Goal: Obtain resource: Download file/media

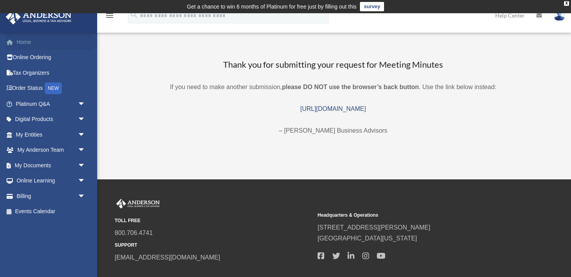
click at [28, 45] on link "Home" at bounding box center [51, 42] width 92 height 16
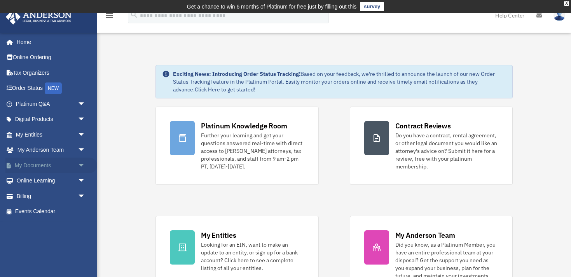
click at [80, 165] on span "arrow_drop_down" at bounding box center [86, 166] width 16 height 16
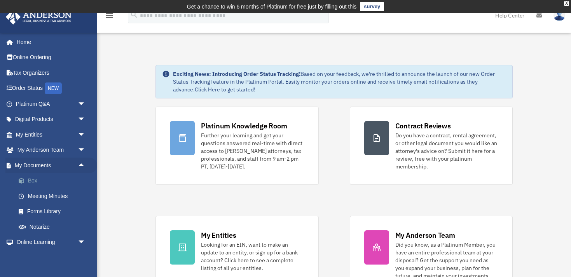
click at [28, 179] on link "Box" at bounding box center [54, 181] width 86 height 16
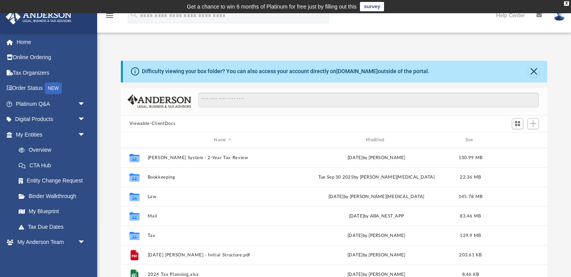
scroll to position [177, 427]
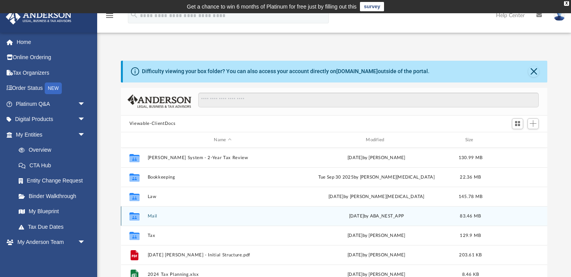
click at [151, 215] on button "Mail" at bounding box center [222, 216] width 151 height 5
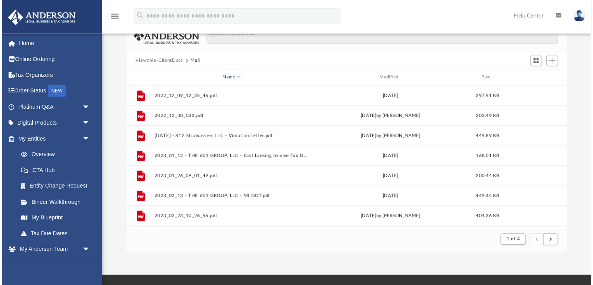
scroll to position [0, 0]
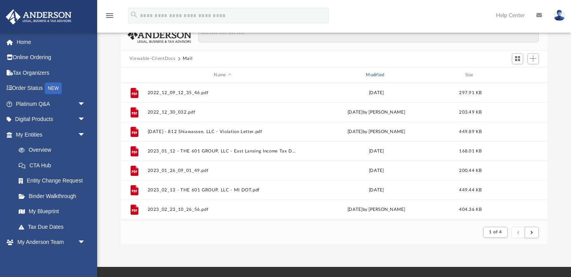
click at [385, 75] on div "Modified" at bounding box center [376, 75] width 151 height 7
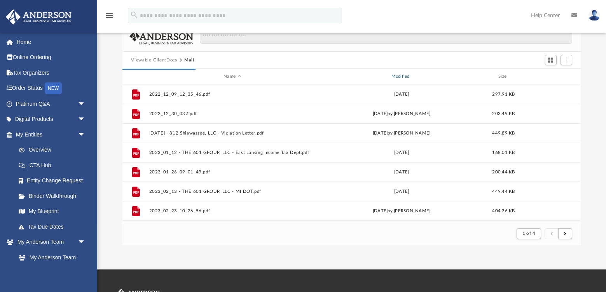
scroll to position [63, 0]
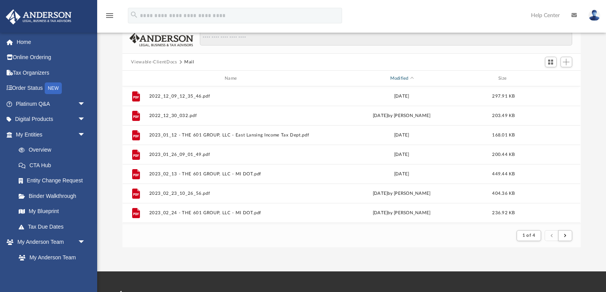
click at [399, 79] on div "Modified" at bounding box center [402, 78] width 166 height 7
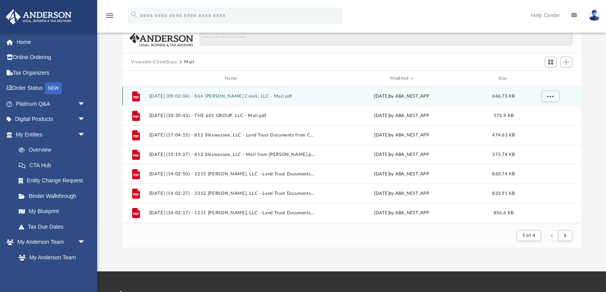
click at [227, 97] on button "2025.10.01 (09:02:04) - 866 Weaver Creek, LLC - Mail.pdf" at bounding box center [232, 96] width 166 height 5
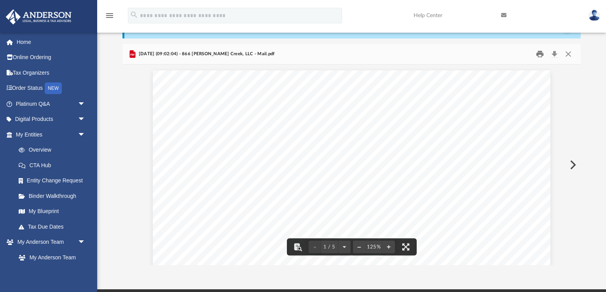
scroll to position [0, 0]
click at [541, 54] on button "Print" at bounding box center [540, 54] width 16 height 12
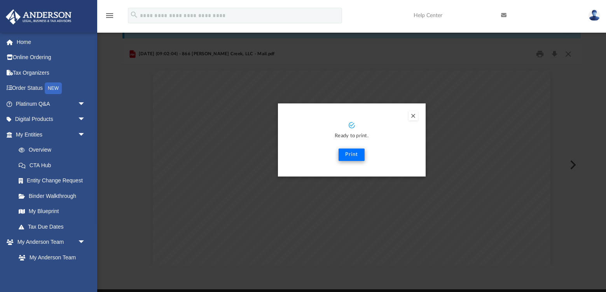
click at [346, 154] on button "Print" at bounding box center [352, 155] width 26 height 12
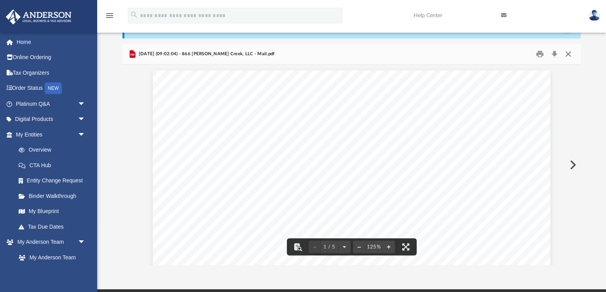
click at [570, 55] on button "Close" at bounding box center [569, 54] width 14 height 12
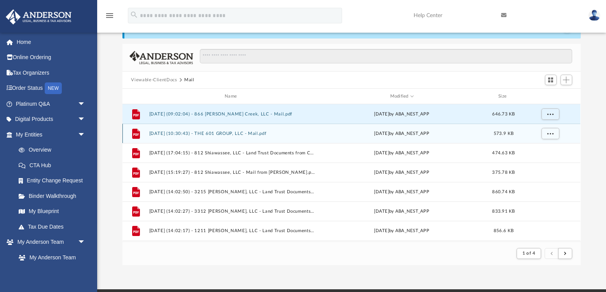
click at [250, 135] on button "2025.09.22 (10:30:43) - THE 601 GROUP, LLC - Mail.pdf" at bounding box center [232, 133] width 166 height 5
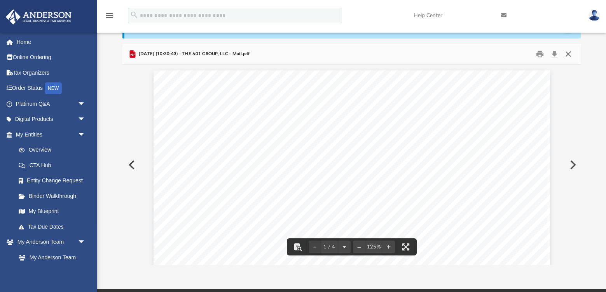
click at [568, 54] on button "Close" at bounding box center [569, 54] width 14 height 12
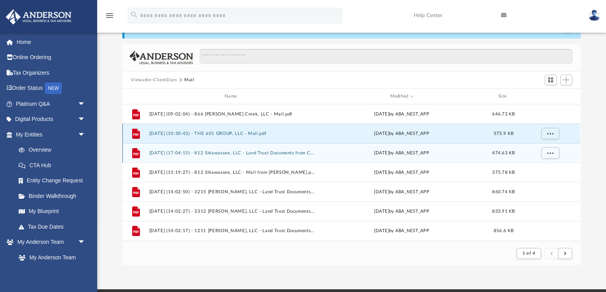
scroll to position [45, 0]
click at [273, 152] on button "2025.09.15 (17:04:15) - 812 Shiawassee, LLC - Land Trust Documents from City of…" at bounding box center [232, 153] width 166 height 5
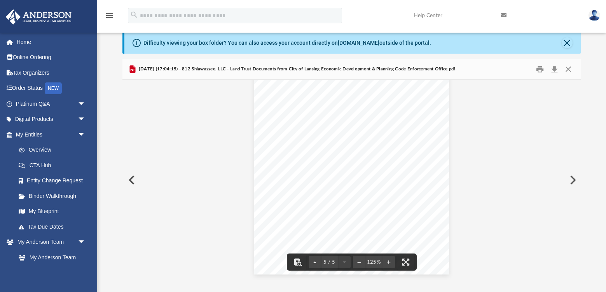
scroll to position [1699, 0]
click at [569, 68] on button "Close" at bounding box center [569, 69] width 14 height 12
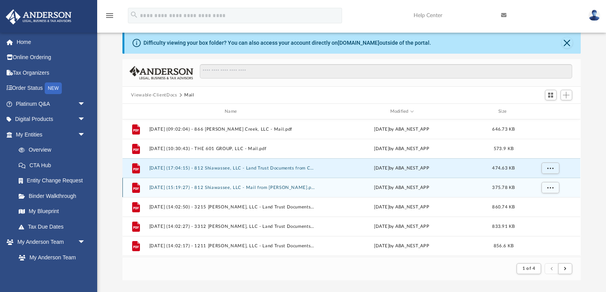
click at [236, 189] on button "2025.07.30 (15:19:27) - 812 Shiawassee, LLC - Mail from Andy Schor.pdf" at bounding box center [232, 187] width 166 height 5
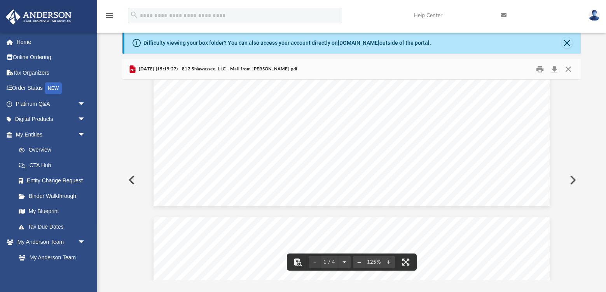
scroll to position [453, 0]
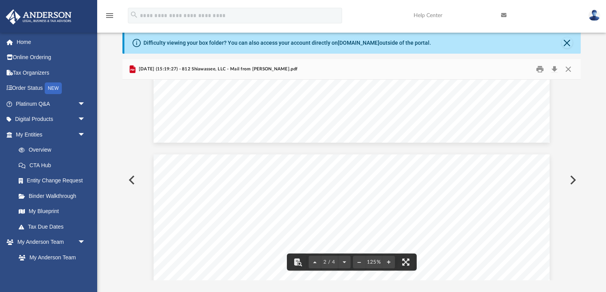
click at [568, 68] on button "Close" at bounding box center [569, 69] width 14 height 12
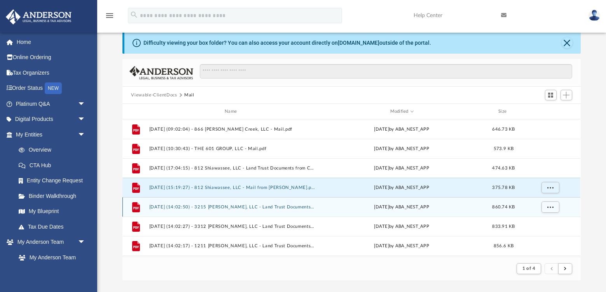
click at [251, 208] on button "2025.07.10 (14:02:50) - 3215 Karen, LLC - Land Trust Documents from Crystal Tho…" at bounding box center [232, 207] width 166 height 5
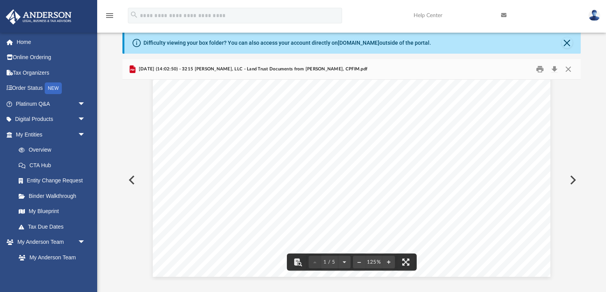
scroll to position [320, 0]
click at [569, 69] on button "Close" at bounding box center [569, 69] width 14 height 12
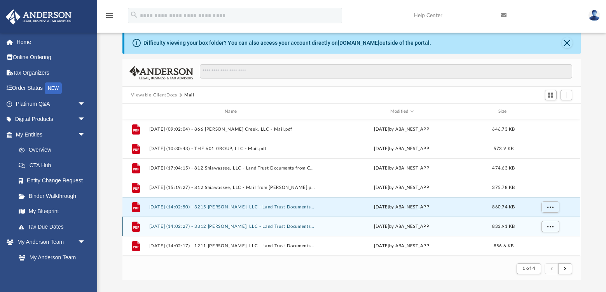
click at [256, 228] on button "2025.07.10 (14:02:27) - 3312 Sheffer, LLC - Land Trust Documents from Crystal T…" at bounding box center [232, 226] width 166 height 5
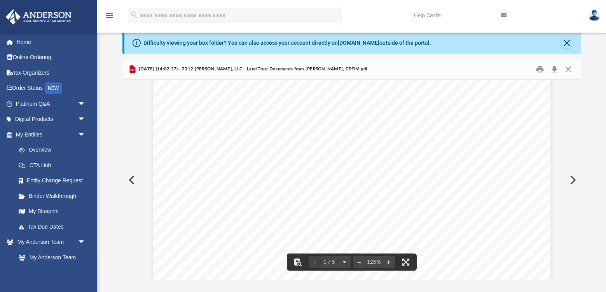
scroll to position [310, 0]
click at [570, 69] on button "Close" at bounding box center [569, 69] width 14 height 12
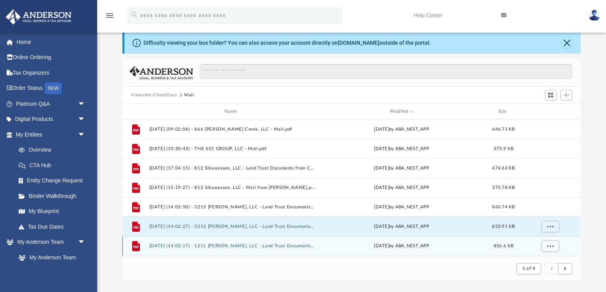
click at [266, 247] on button "2025.07.10 (14:02:17) - 1211 Whyte, LLC - Land Trust Documents from Crystal Tho…" at bounding box center [232, 245] width 166 height 5
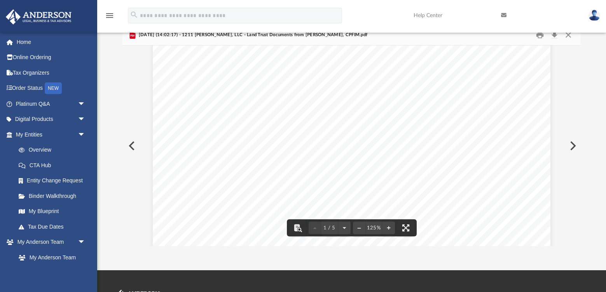
scroll to position [291, 0]
click at [569, 35] on button "Close" at bounding box center [569, 35] width 14 height 12
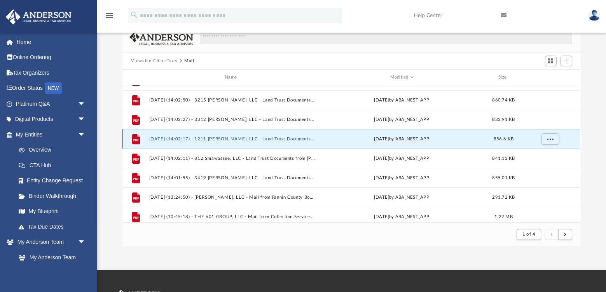
scroll to position [95, 0]
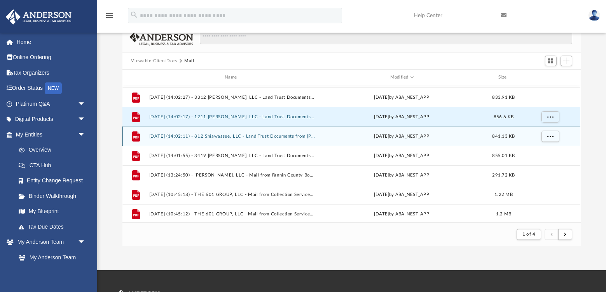
click at [271, 137] on button "2025.07.10 (14:02:11) - 812 Shiawassee, LLC - Land Trust Documents from Crystal…" at bounding box center [232, 136] width 166 height 5
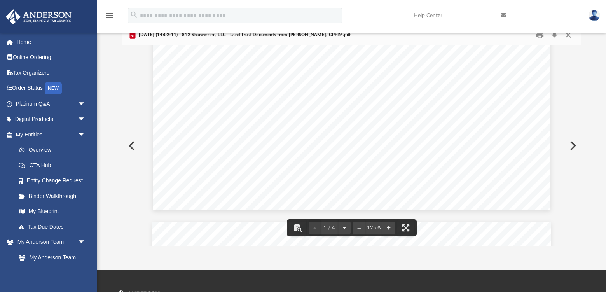
scroll to position [357, 0]
click at [568, 35] on button "Close" at bounding box center [569, 35] width 14 height 12
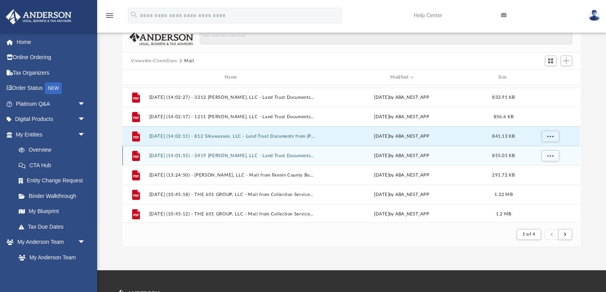
click at [270, 157] on button "2025.07.10 (14:01:55) - 3419 Churchill, LLC - Land Trust Documents from Crystal…" at bounding box center [232, 155] width 166 height 5
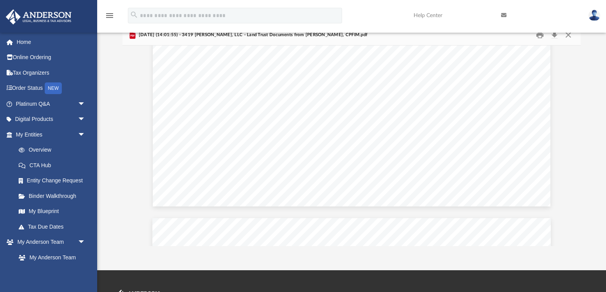
scroll to position [355, 0]
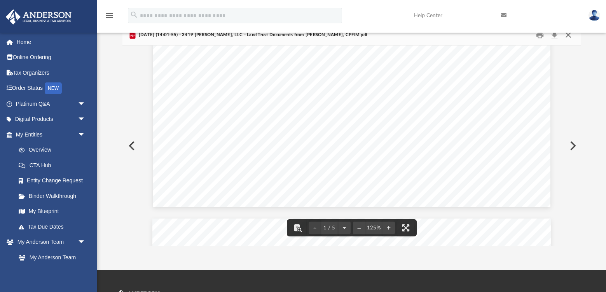
click at [569, 35] on button "Close" at bounding box center [569, 35] width 14 height 12
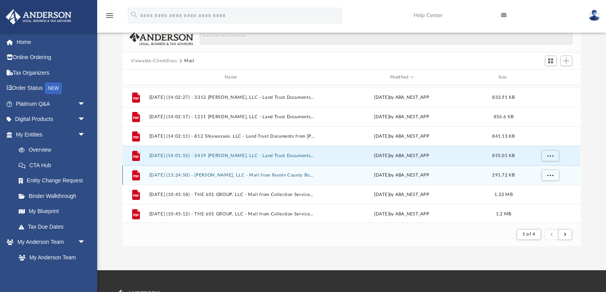
click at [270, 176] on button "2025.07.02 (13:24:50) - Jjan Holden, LLC - Mail from Fannin County Board of Ass…" at bounding box center [232, 175] width 166 height 5
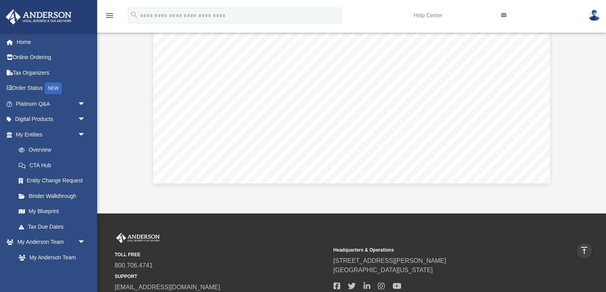
scroll to position [121, 0]
